Goal: Task Accomplishment & Management: Complete application form

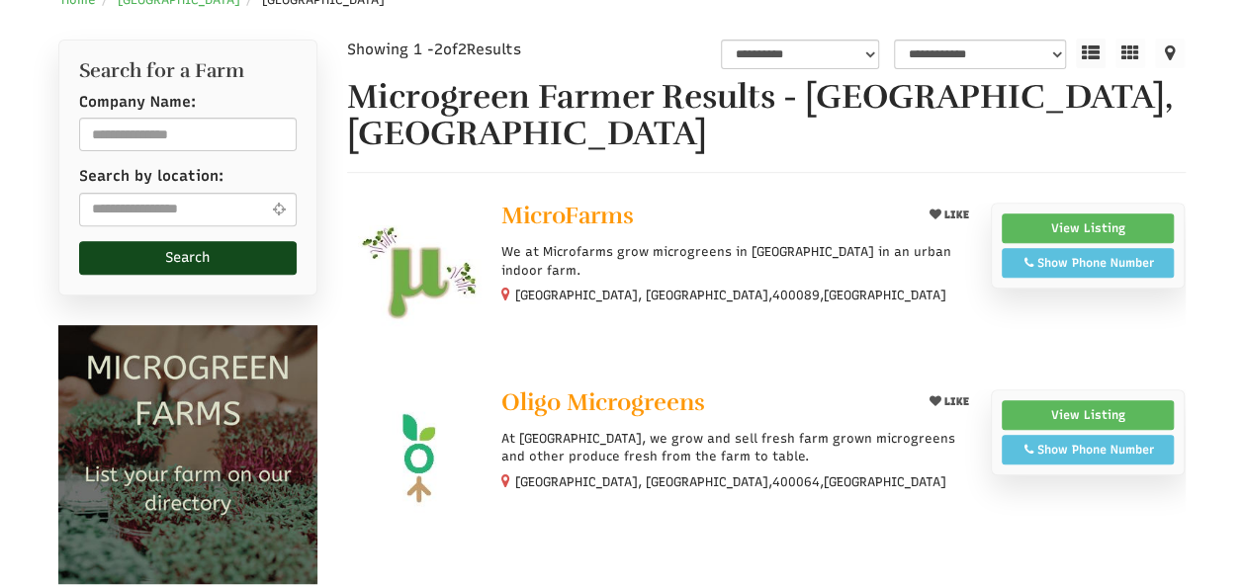
select select "Language Translate Widget"
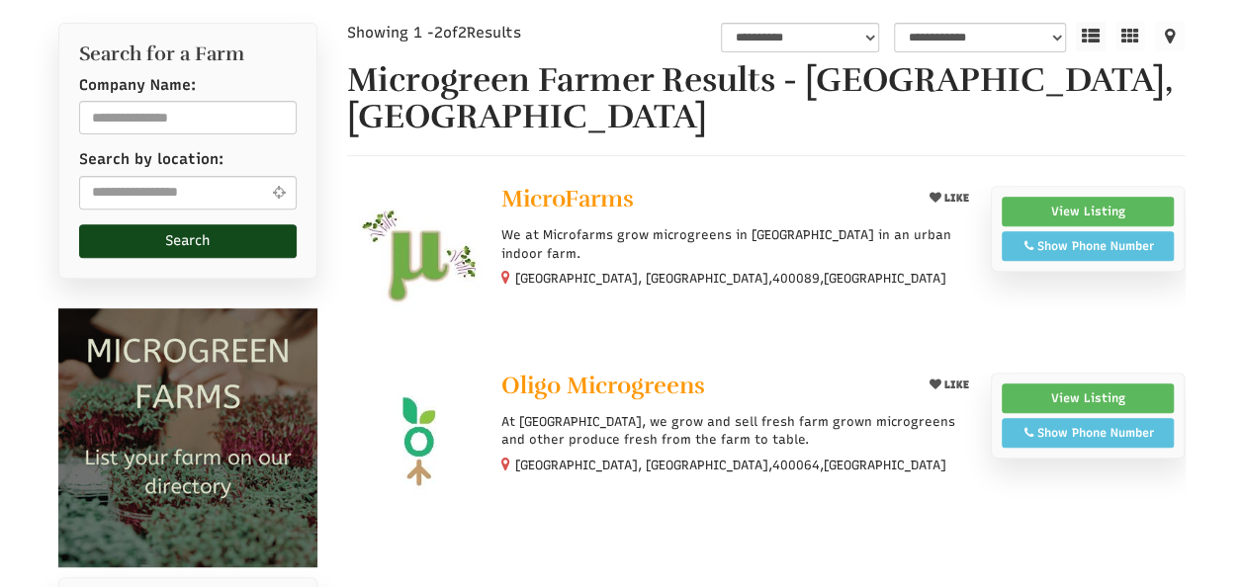
scroll to position [290, 0]
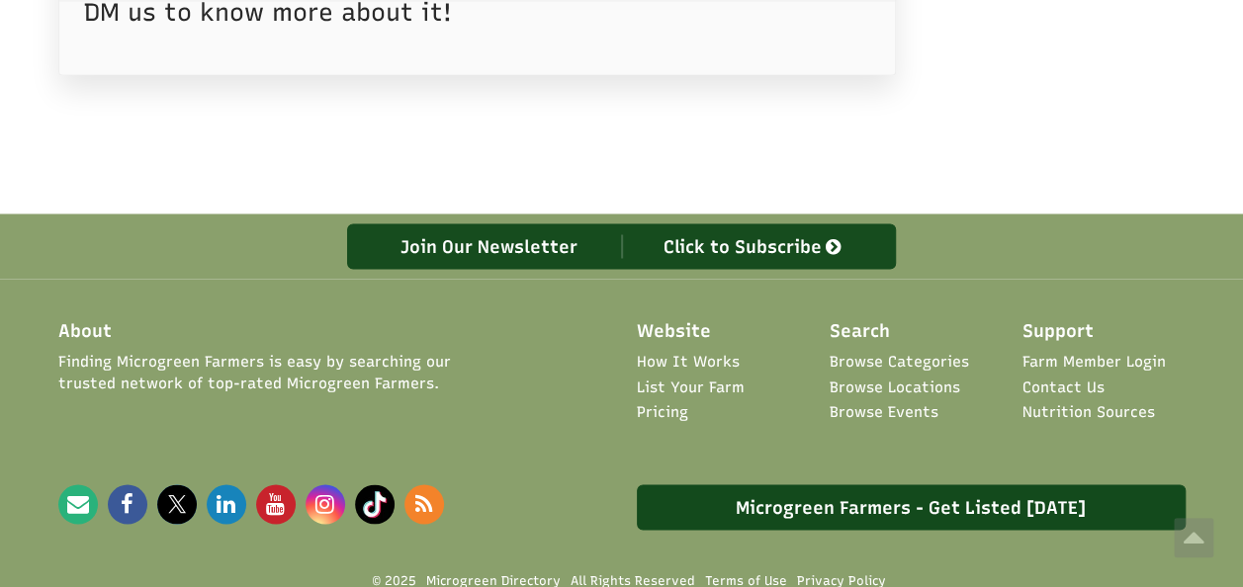
scroll to position [1736, 0]
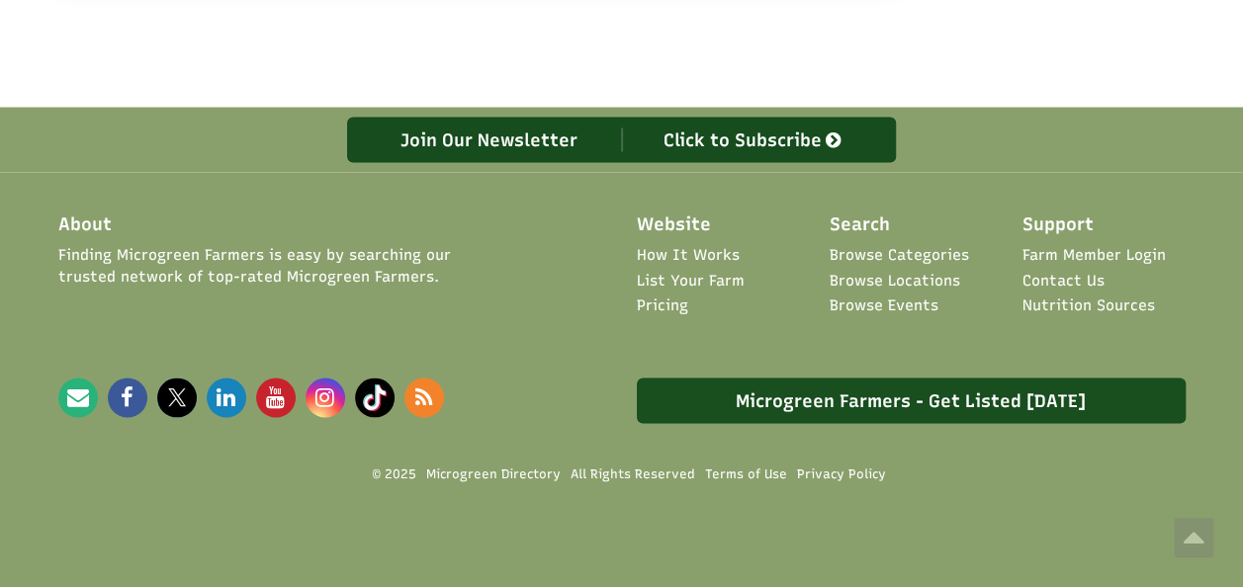
click at [935, 388] on link "Microgreen Farmers - Get Listed [DATE]" at bounding box center [911, 400] width 549 height 45
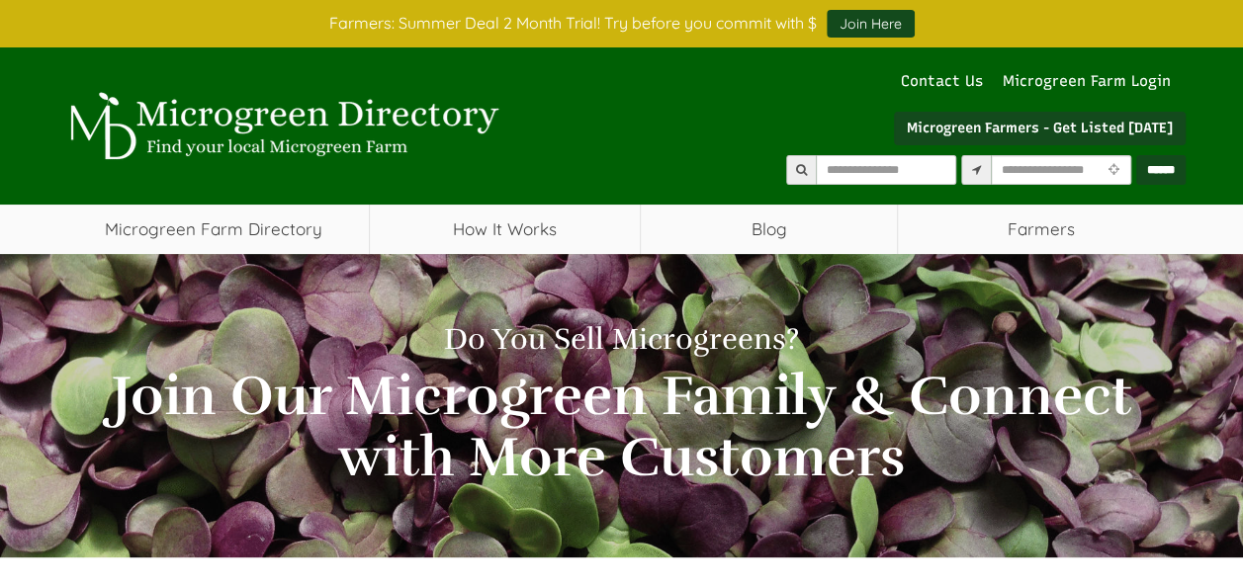
select select "Language Translate Widget"
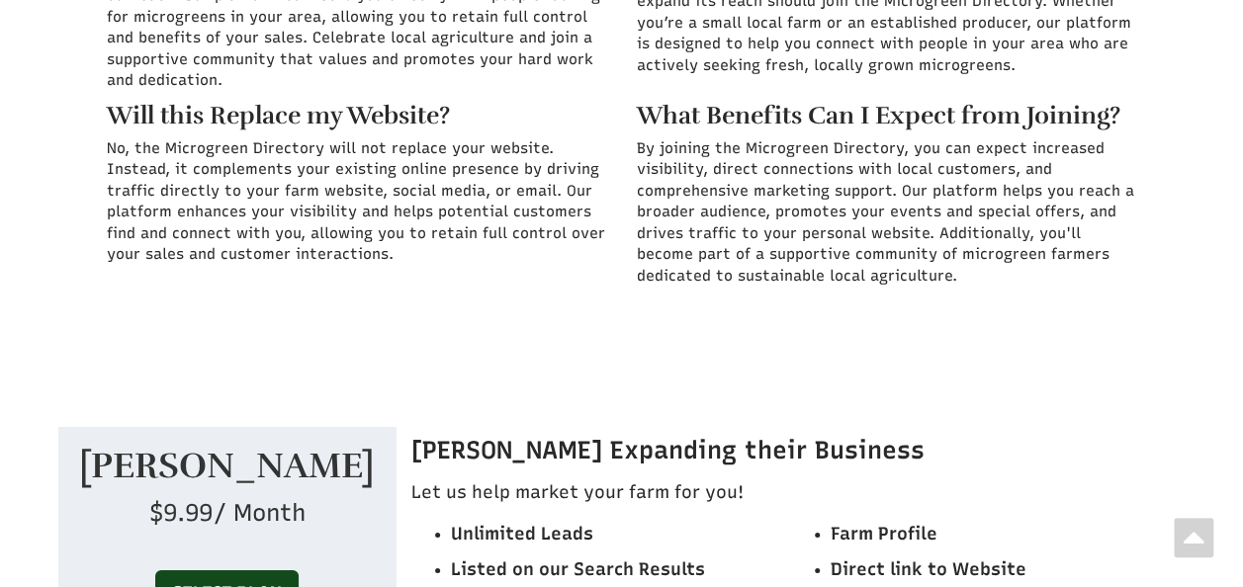
scroll to position [7841, 0]
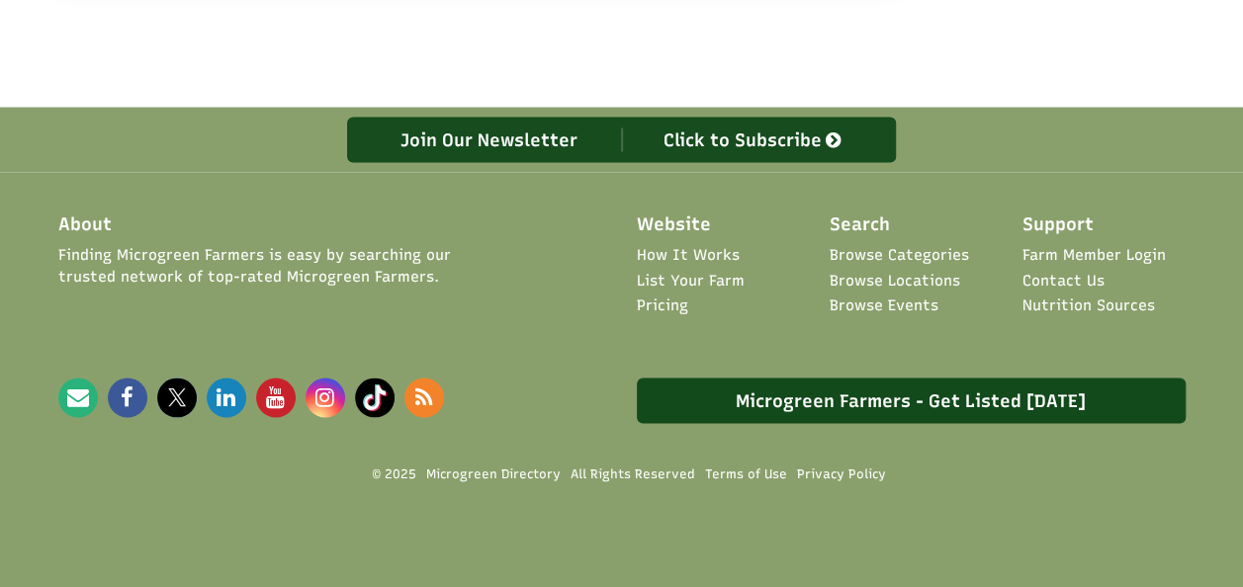
scroll to position [1736, 0]
select select "Language Translate Widget"
